Goal: Transaction & Acquisition: Book appointment/travel/reservation

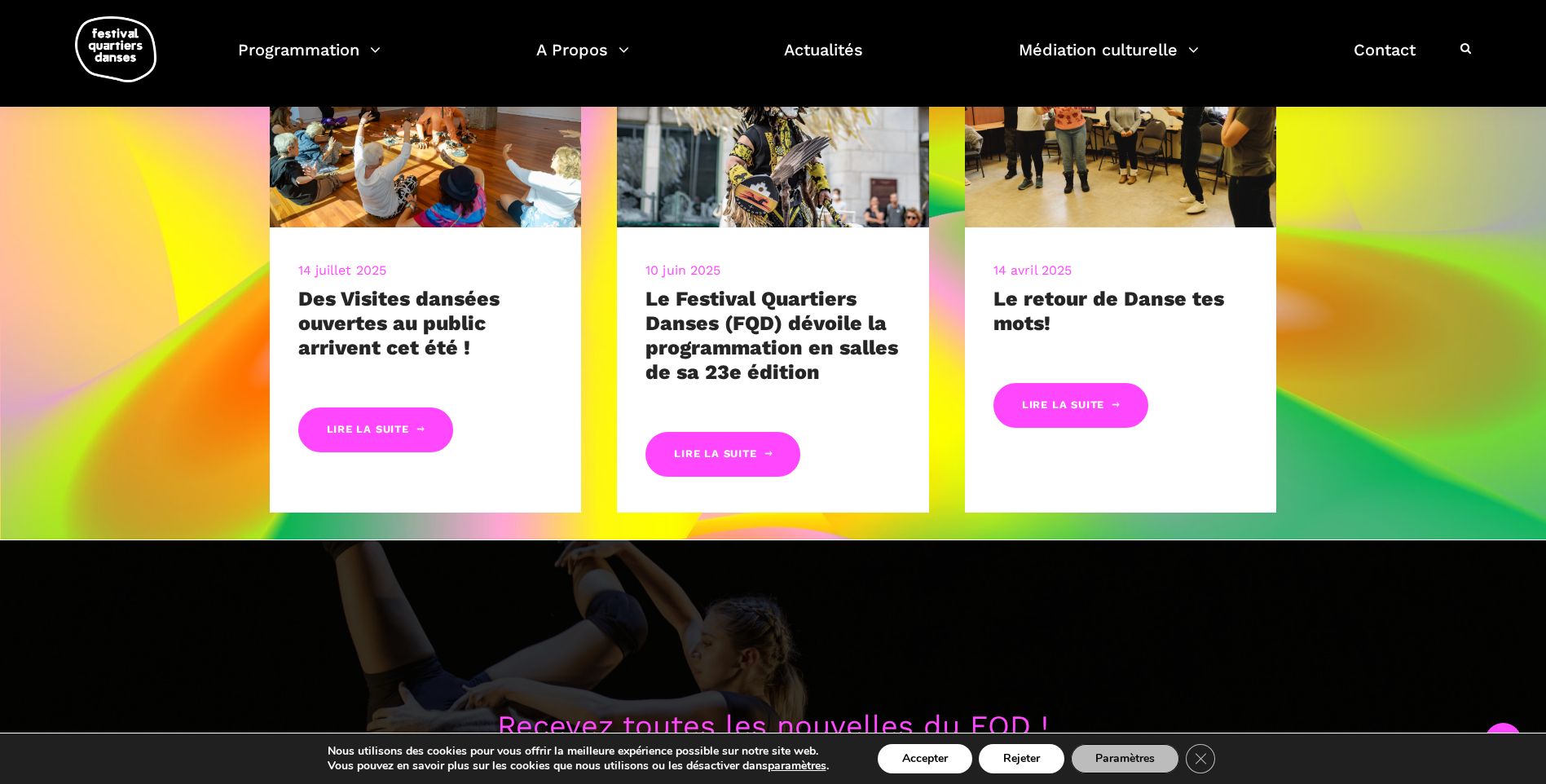
scroll to position [978, 0]
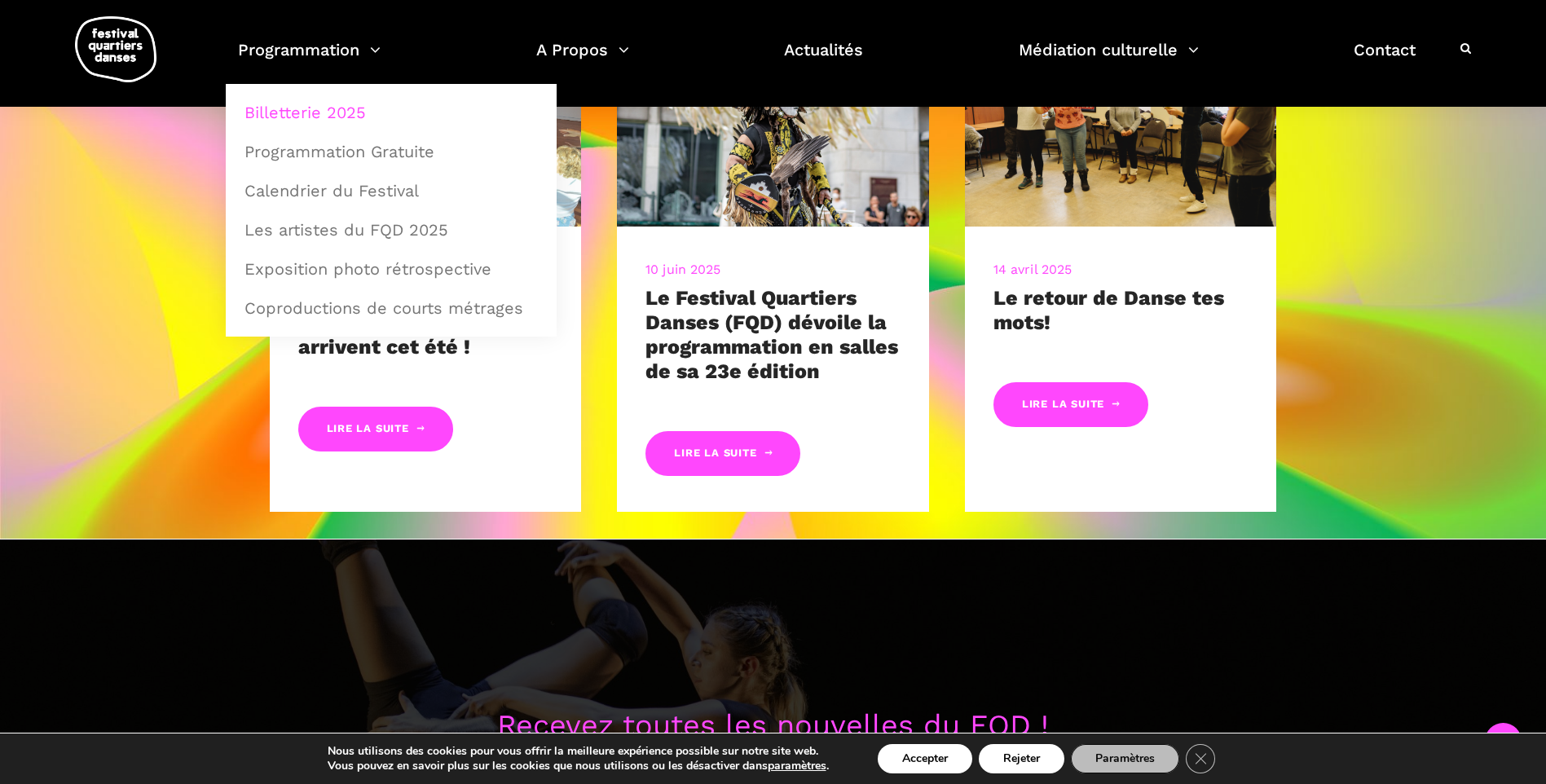
click at [334, 108] on link "Billetterie 2025" at bounding box center [391, 112] width 313 height 37
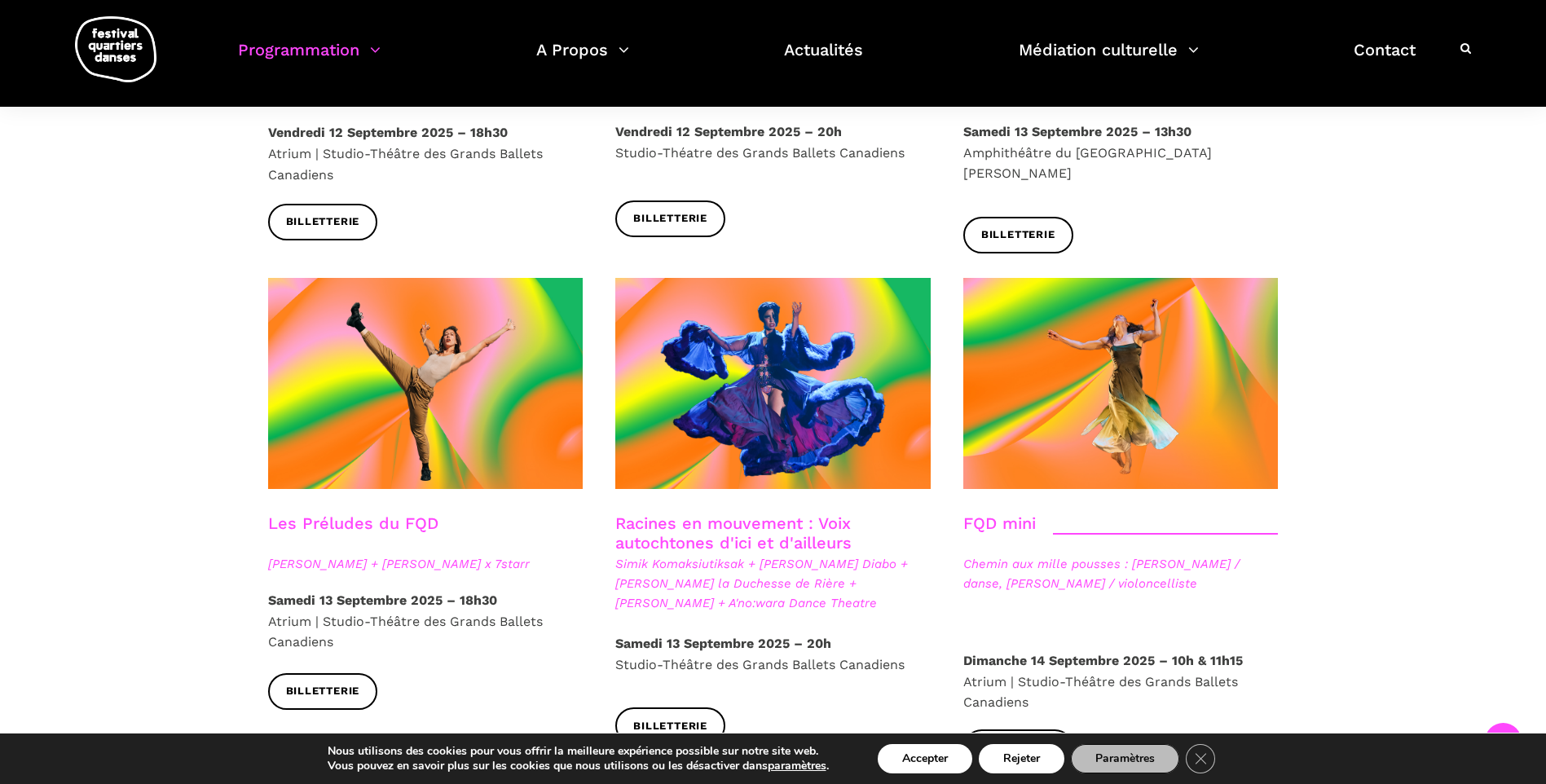
scroll to position [2356, 0]
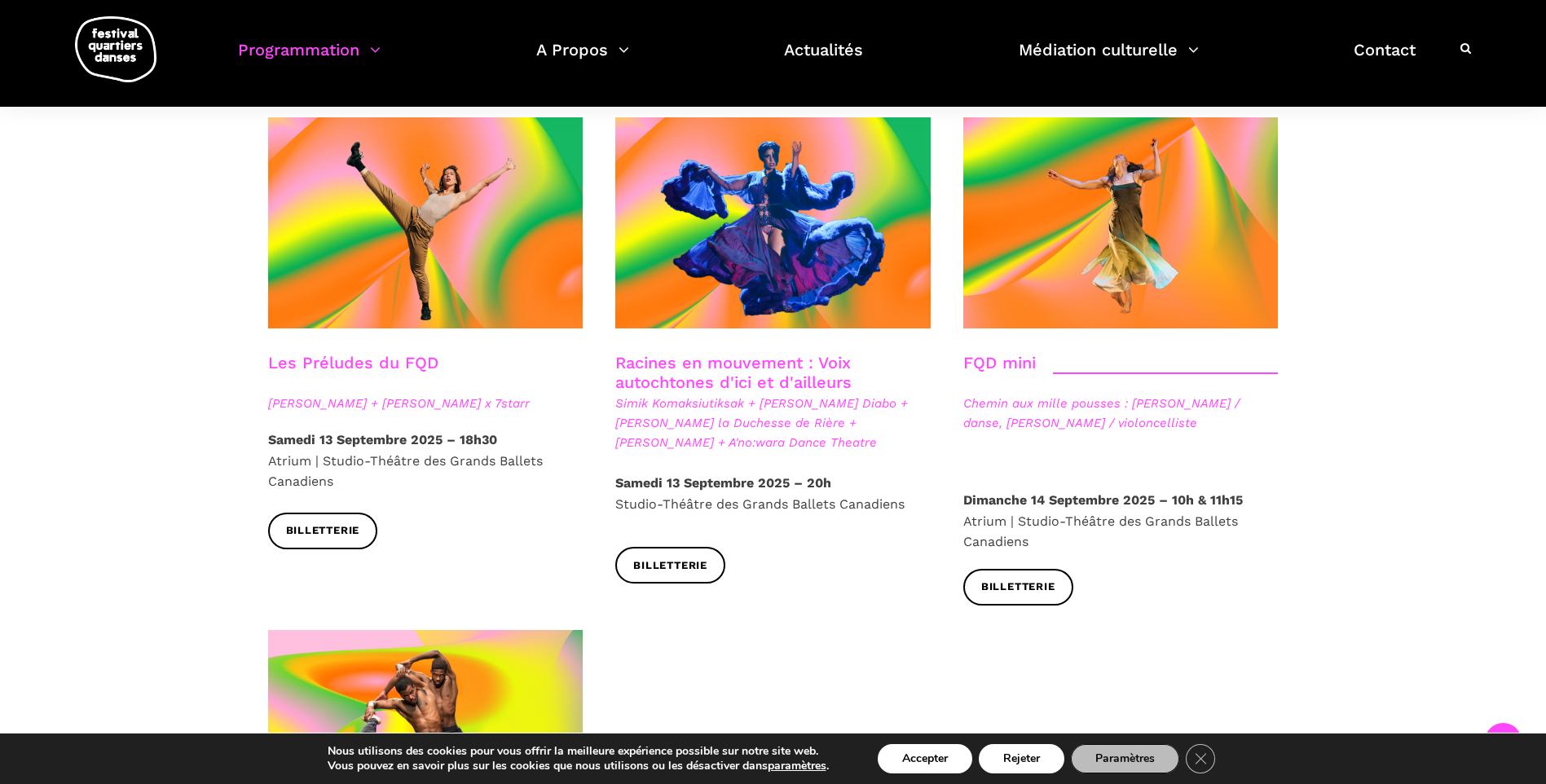
click at [1092, 493] on strong "Dimanche 14 Septembre 2025 – 10h & 11h15" at bounding box center [1103, 501] width 280 height 16
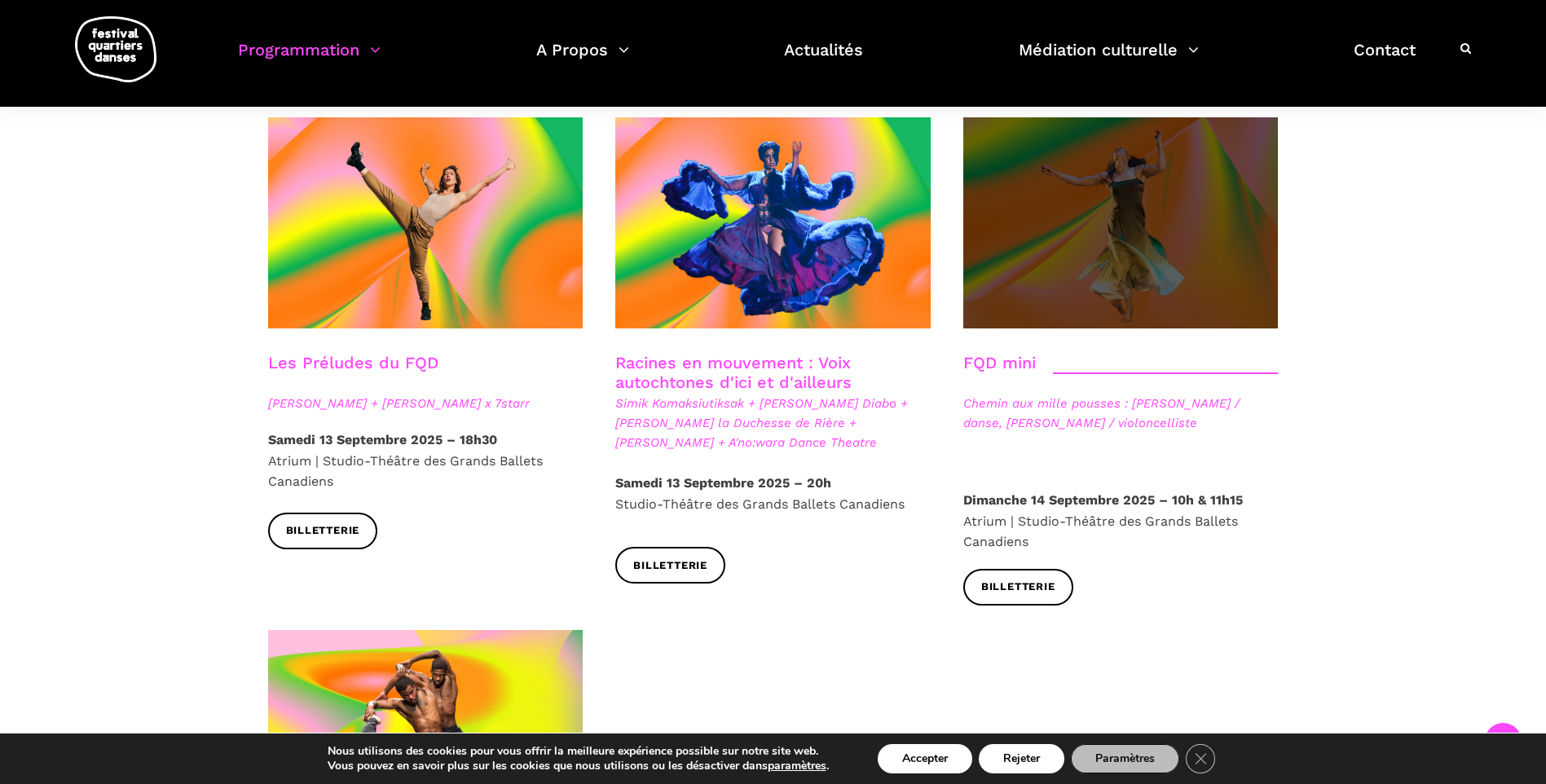
click at [1165, 238] on span at bounding box center [1120, 222] width 315 height 211
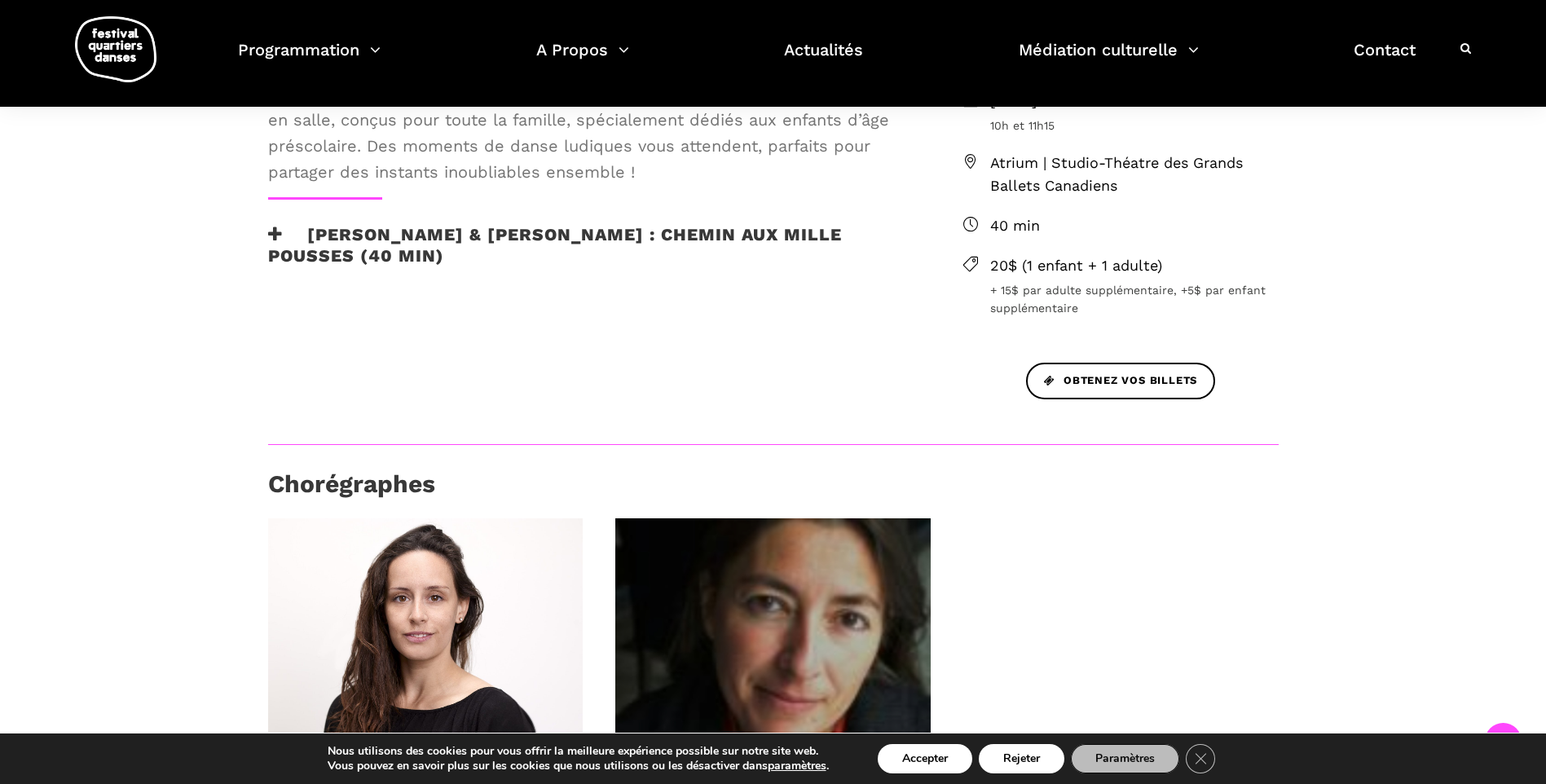
scroll to position [258, 0]
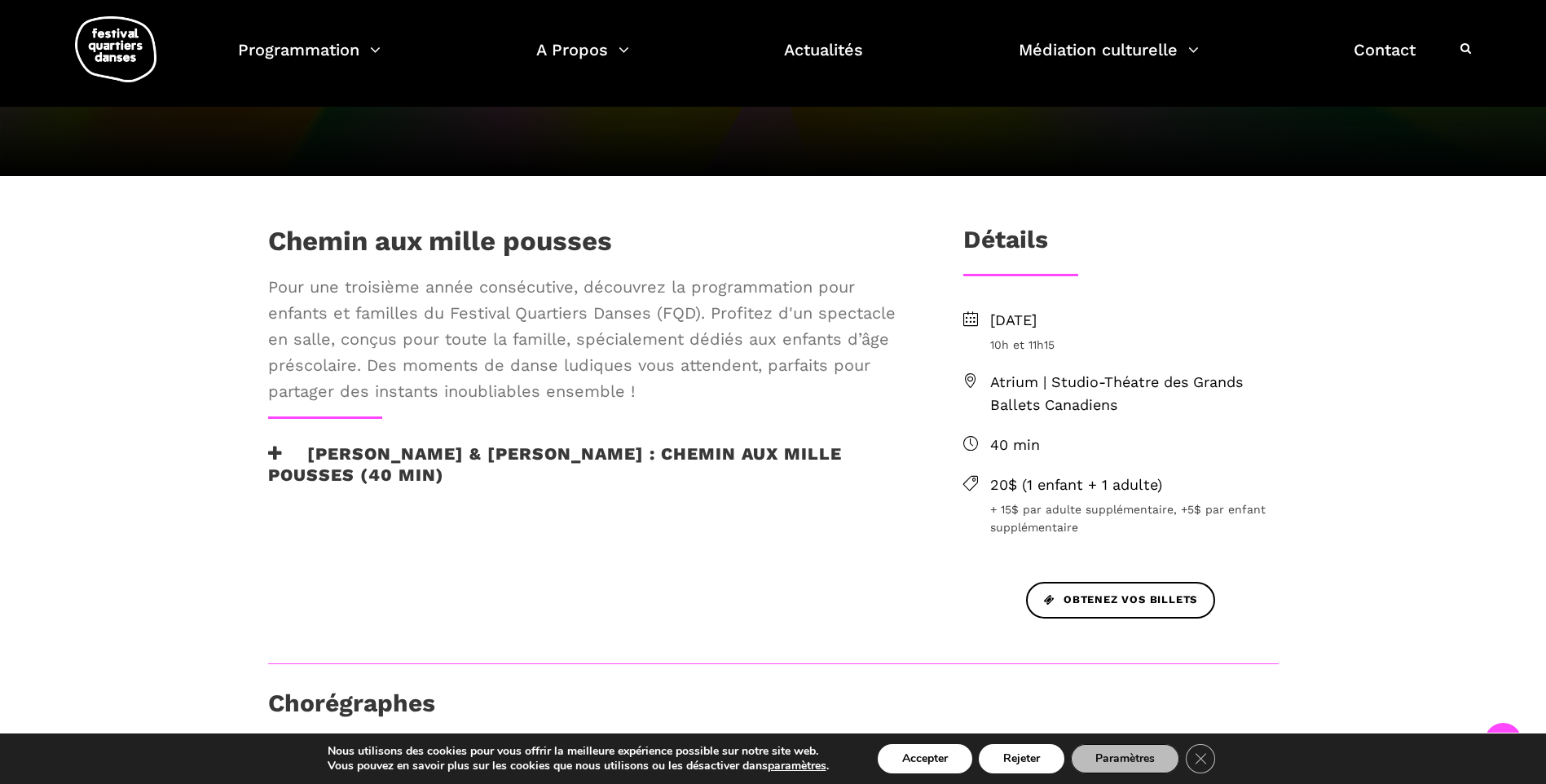
click at [574, 456] on h3 "[PERSON_NAME] & [PERSON_NAME] : Chemin aux mille pousses (40 min)" at bounding box center [589, 464] width 642 height 41
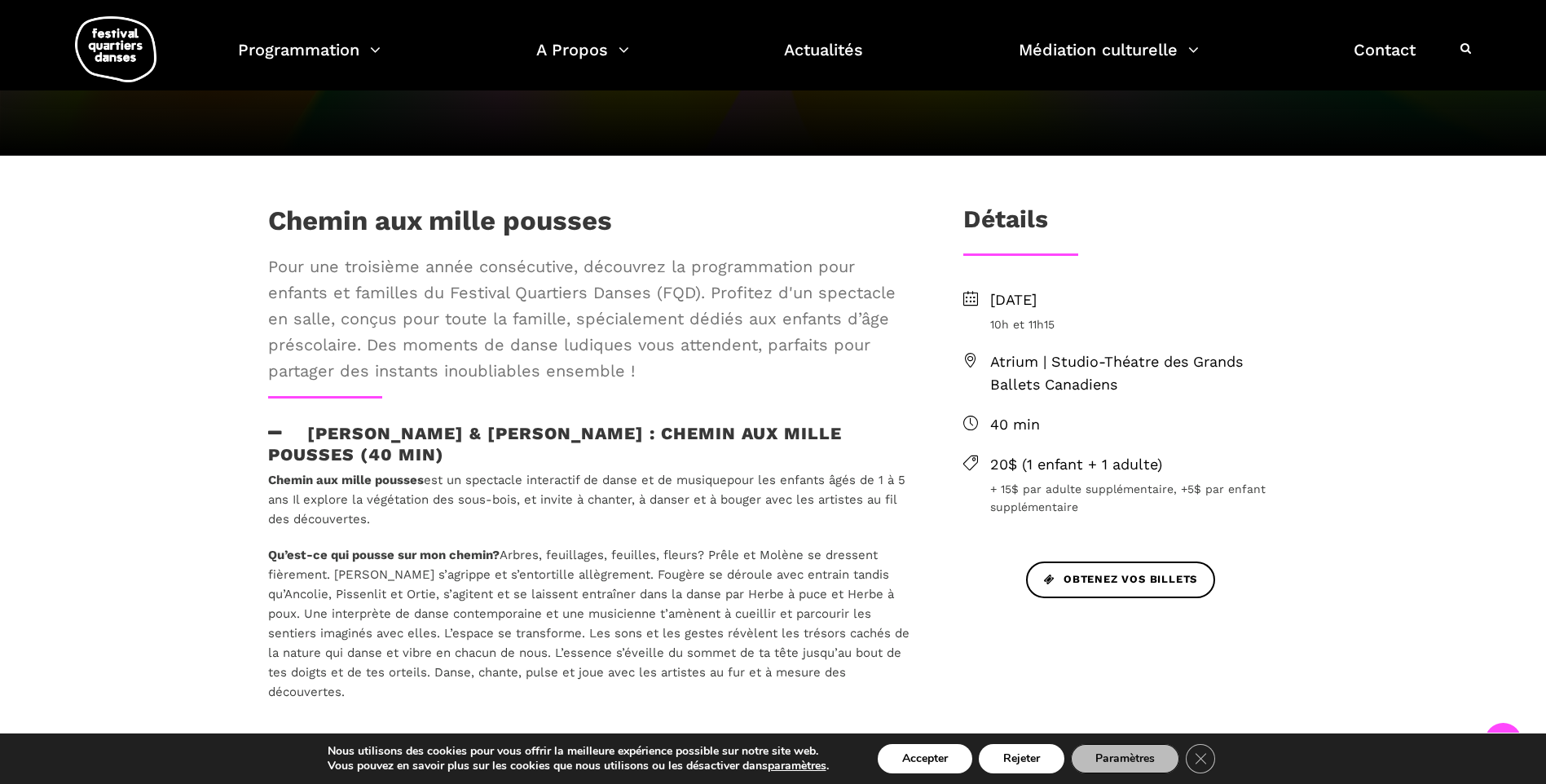
scroll to position [326, 0]
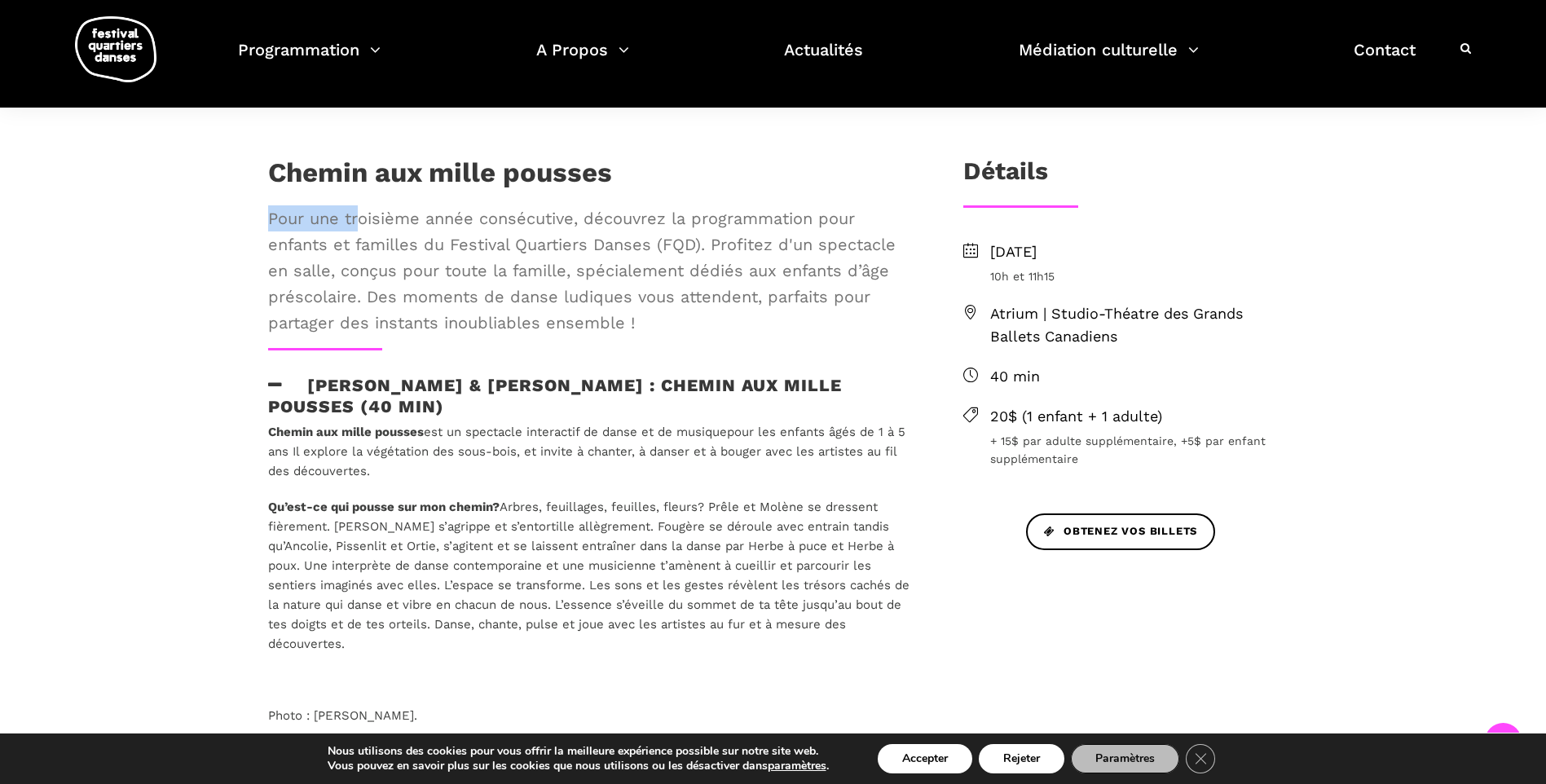
drag, startPoint x: 606, startPoint y: 166, endPoint x: 355, endPoint y: 206, distance: 254.2
click at [355, 206] on div "Chemin aux mille pousses Pour une troisième année consécutive, découvrez la pro…" at bounding box center [589, 252] width 675 height 192
drag, startPoint x: 459, startPoint y: 413, endPoint x: 310, endPoint y: 381, distance: 152.4
click at [310, 381] on h3 "[PERSON_NAME] & [PERSON_NAME] : Chemin aux mille pousses (40 min)" at bounding box center [589, 396] width 642 height 41
copy h3 "Alexandra Caron & Emmanuelle Lizère : Chemin aux mille pousses (40 min)"
